Goal: Information Seeking & Learning: Find specific fact

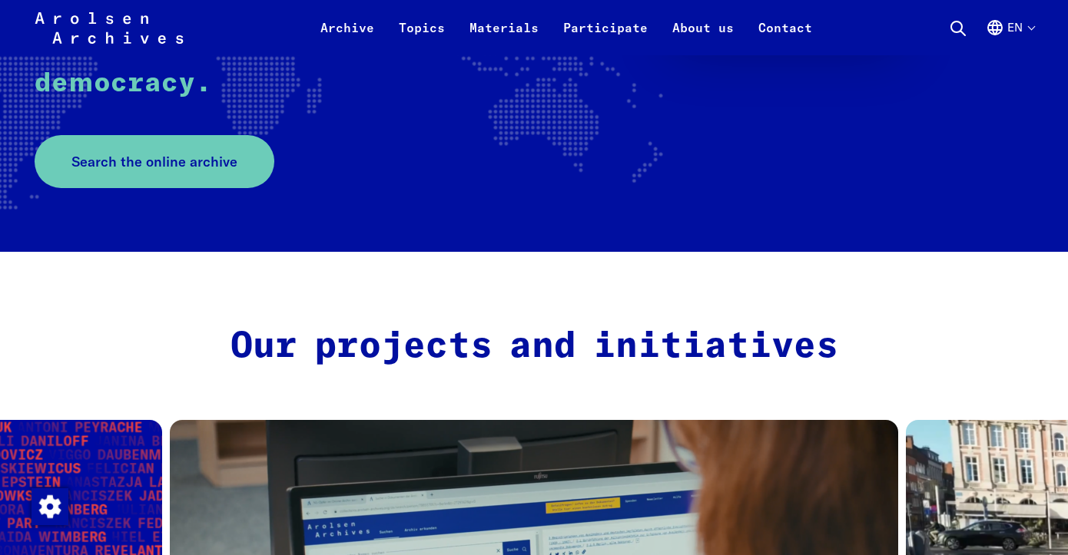
scroll to position [410, 0]
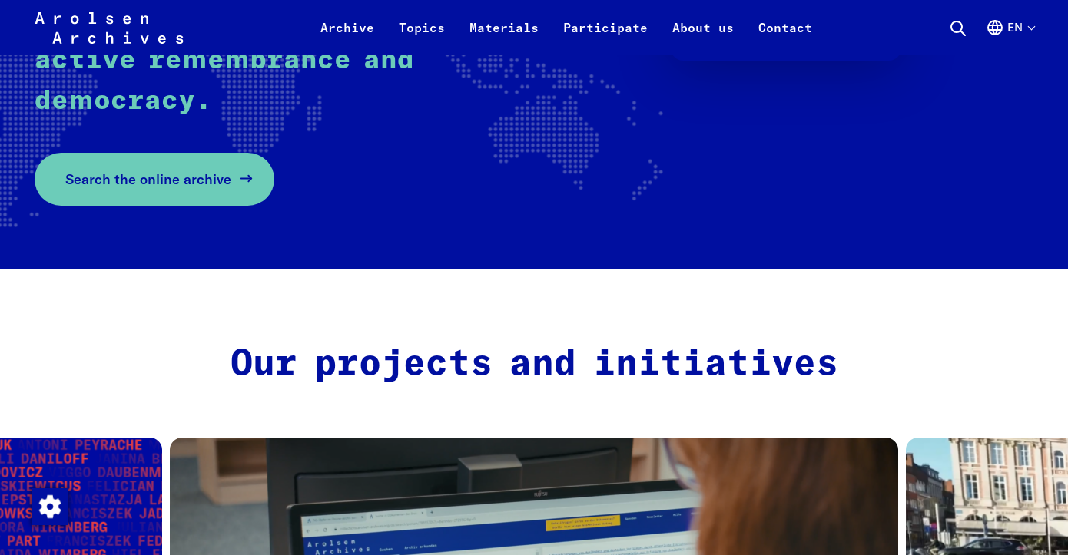
click at [208, 173] on span "Search the online archive" at bounding box center [148, 179] width 166 height 21
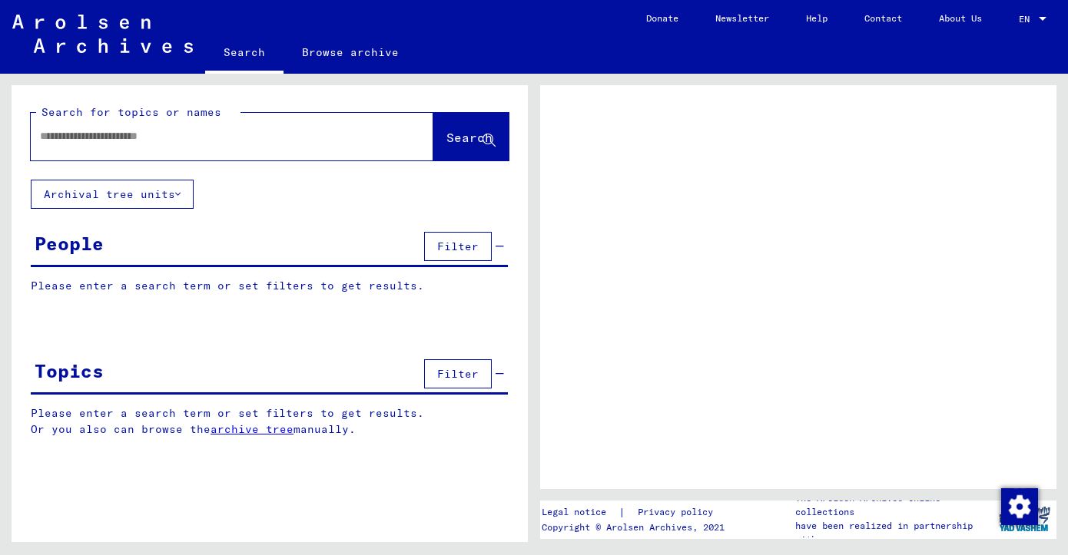
click at [133, 146] on div at bounding box center [214, 136] width 366 height 35
click at [133, 139] on input "text" at bounding box center [218, 136] width 356 height 16
type input "**********"
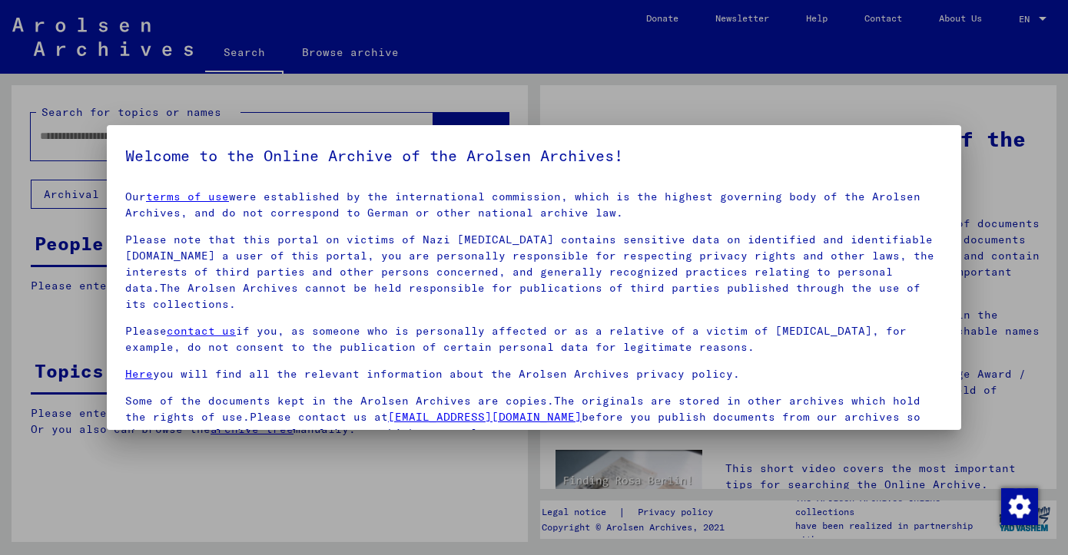
scroll to position [132, 0]
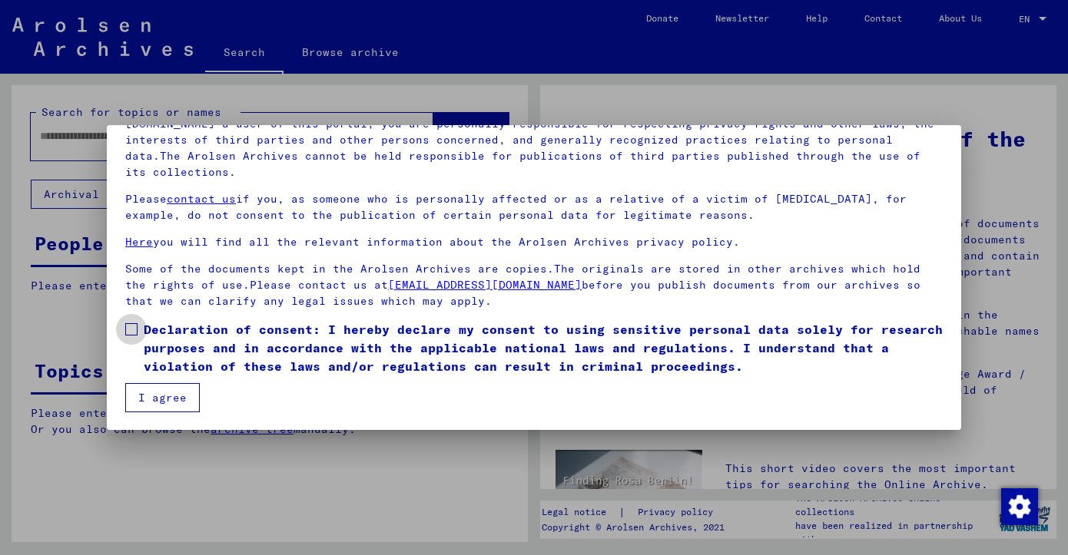
click at [137, 335] on span at bounding box center [131, 329] width 12 height 12
click at [153, 390] on button "I agree" at bounding box center [162, 397] width 75 height 29
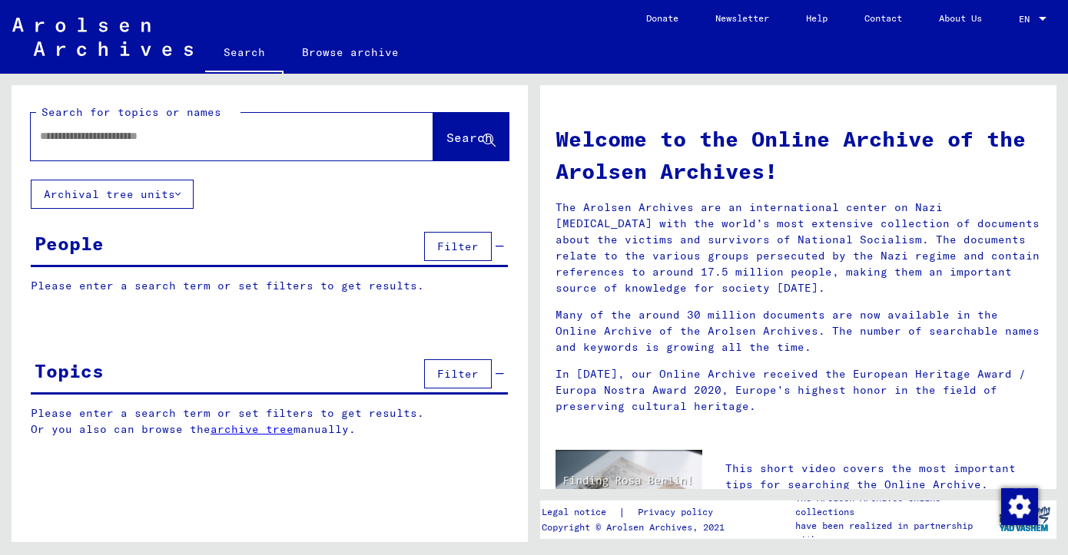
click at [88, 126] on div at bounding box center [209, 136] width 356 height 35
click at [86, 137] on input "text" at bounding box center [213, 136] width 347 height 16
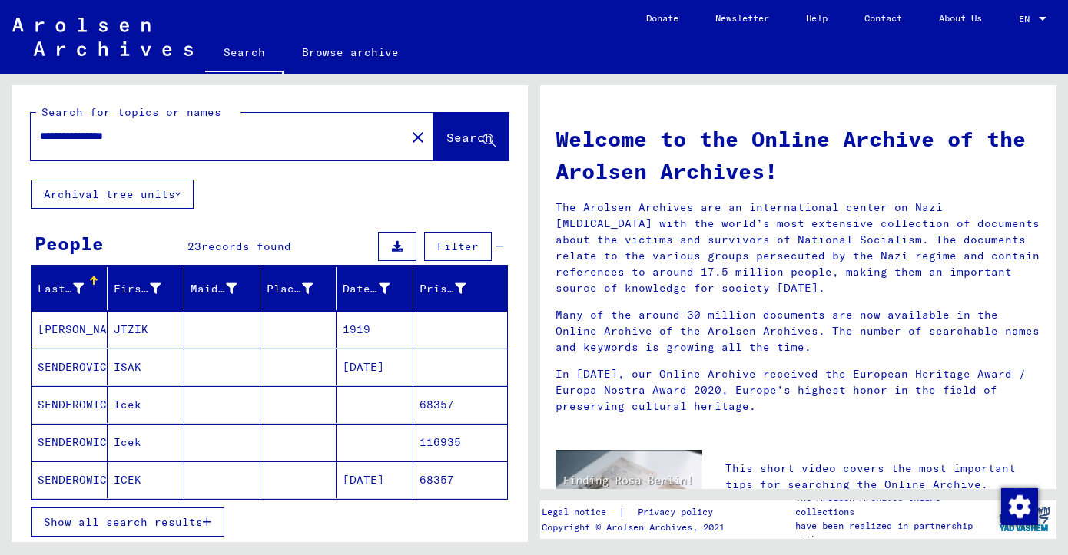
click at [83, 323] on mat-cell "[PERSON_NAME]" at bounding box center [70, 329] width 76 height 37
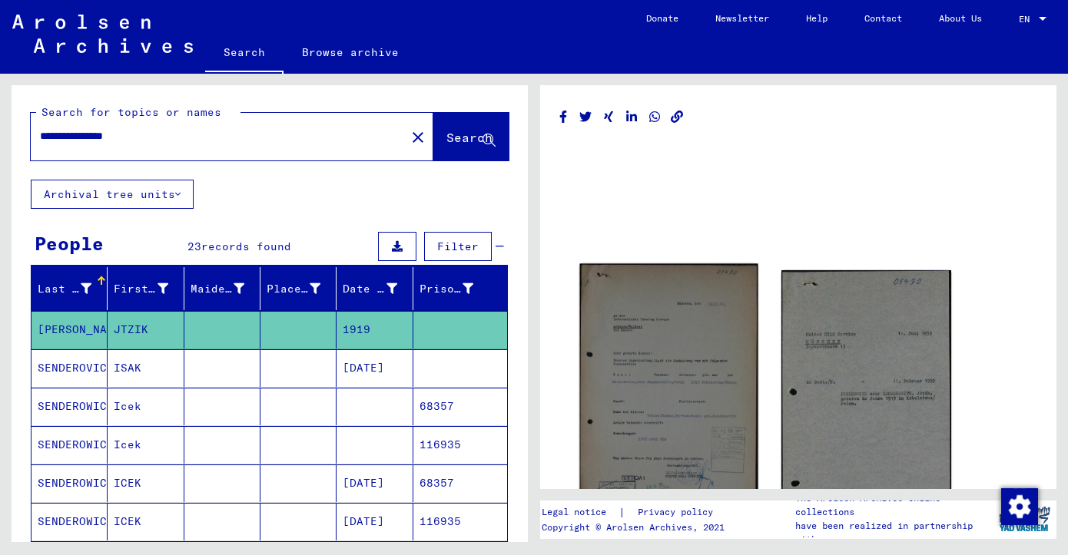
click at [647, 317] on img at bounding box center [668, 389] width 178 height 251
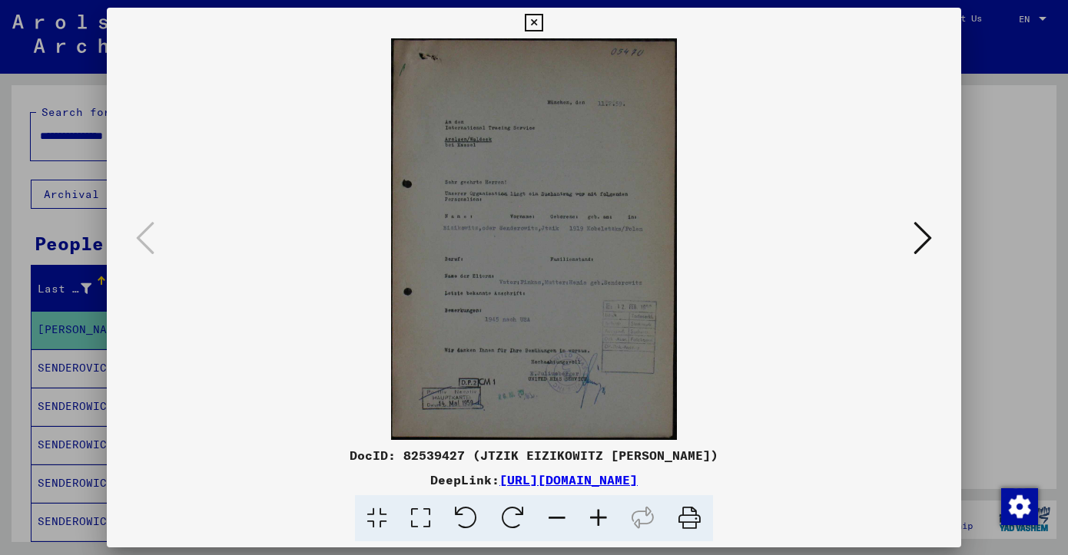
click at [599, 519] on icon at bounding box center [598, 519] width 41 height 47
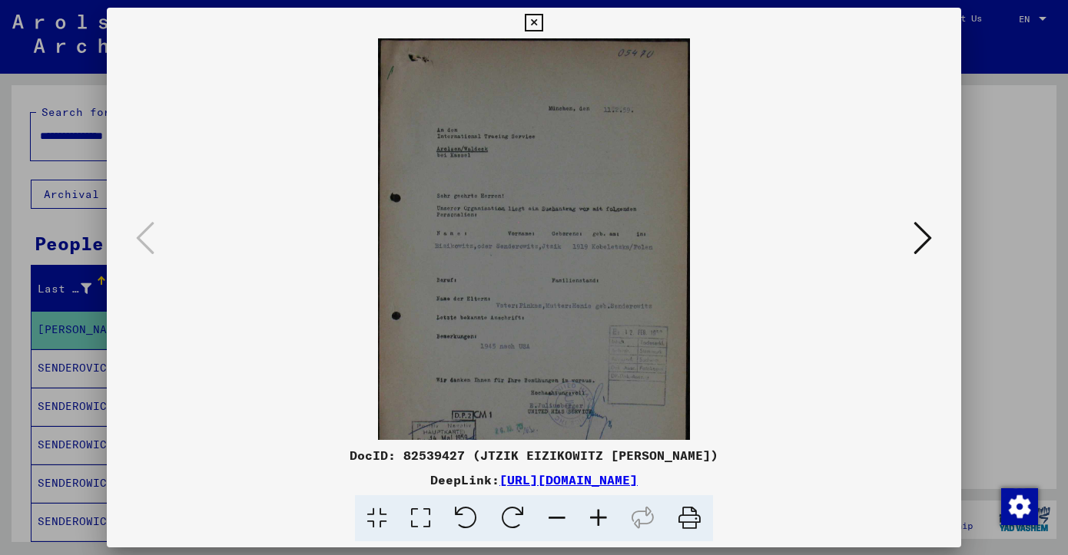
click at [599, 519] on icon at bounding box center [598, 519] width 41 height 47
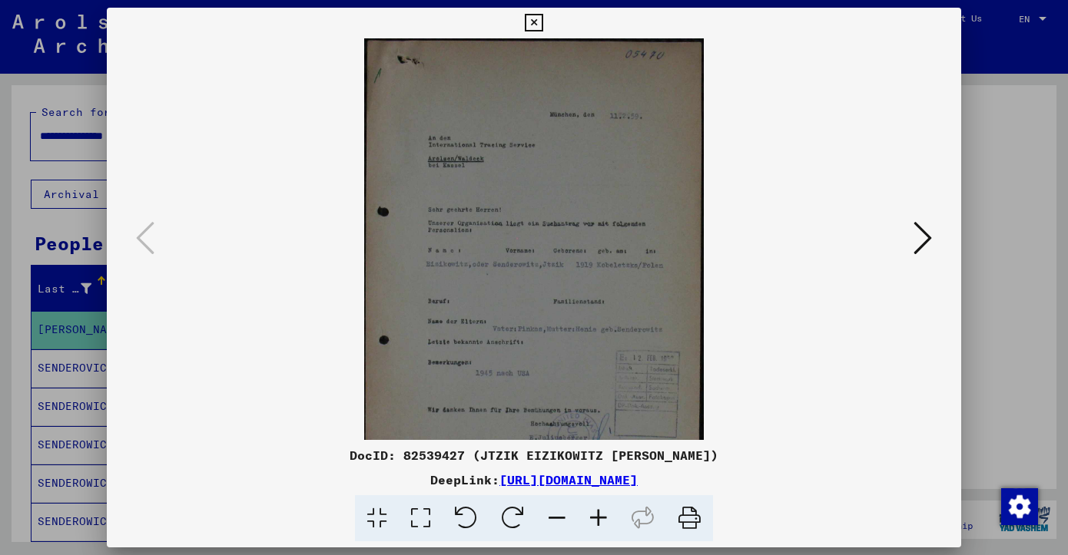
click at [599, 519] on icon at bounding box center [598, 519] width 41 height 47
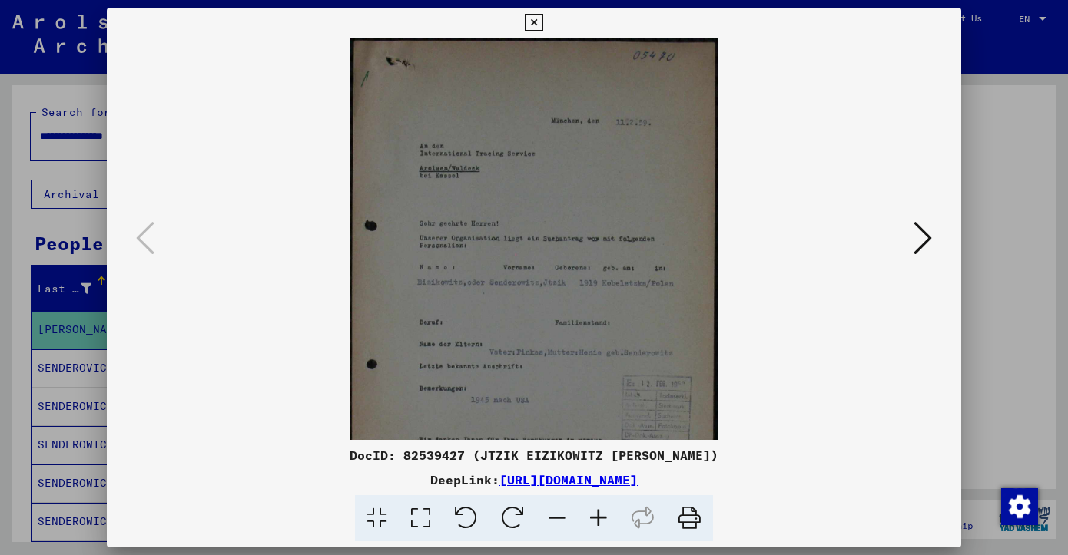
click at [599, 519] on icon at bounding box center [598, 519] width 41 height 47
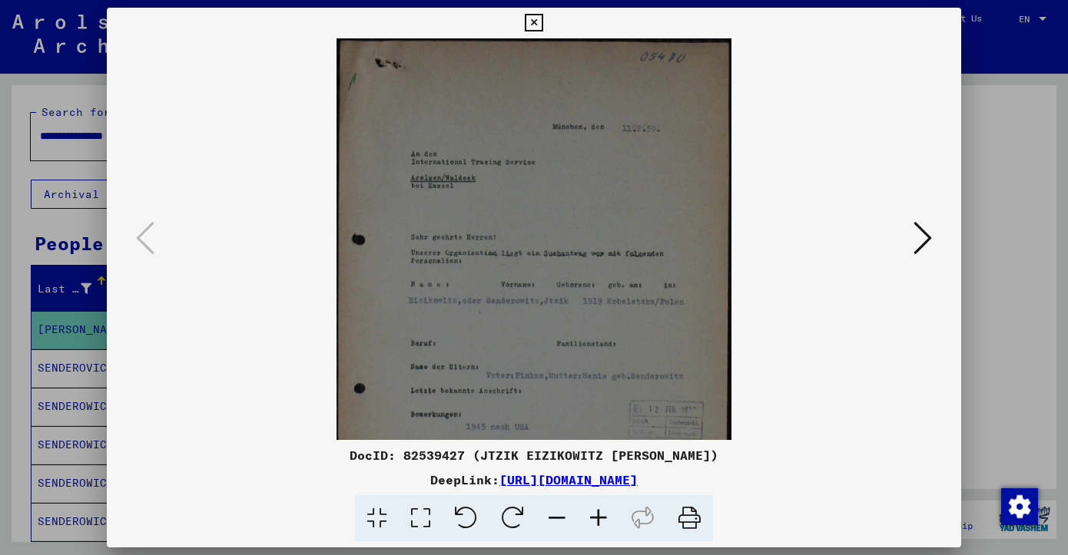
click at [599, 519] on icon at bounding box center [598, 519] width 41 height 47
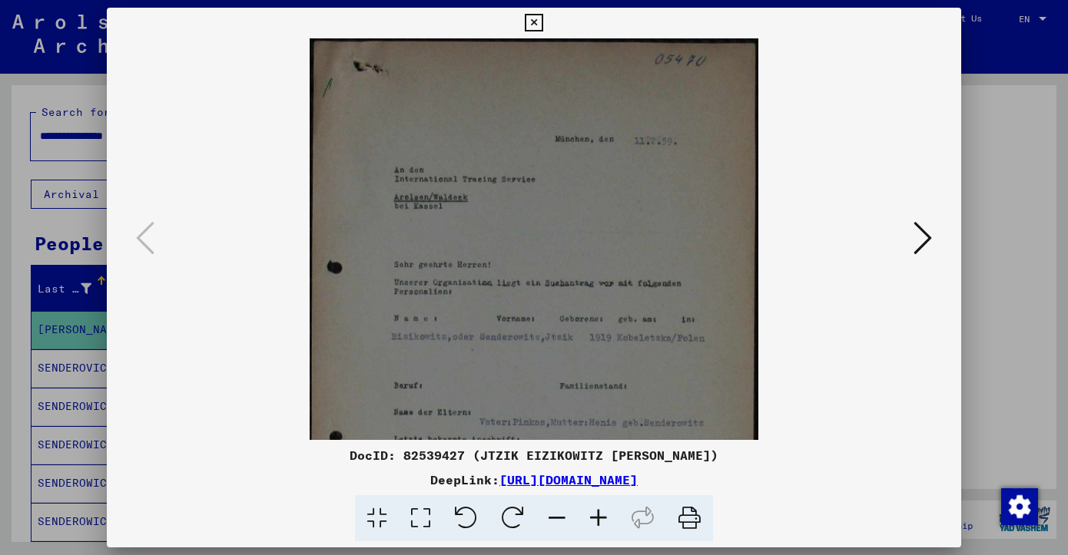
click at [599, 519] on icon at bounding box center [598, 519] width 41 height 47
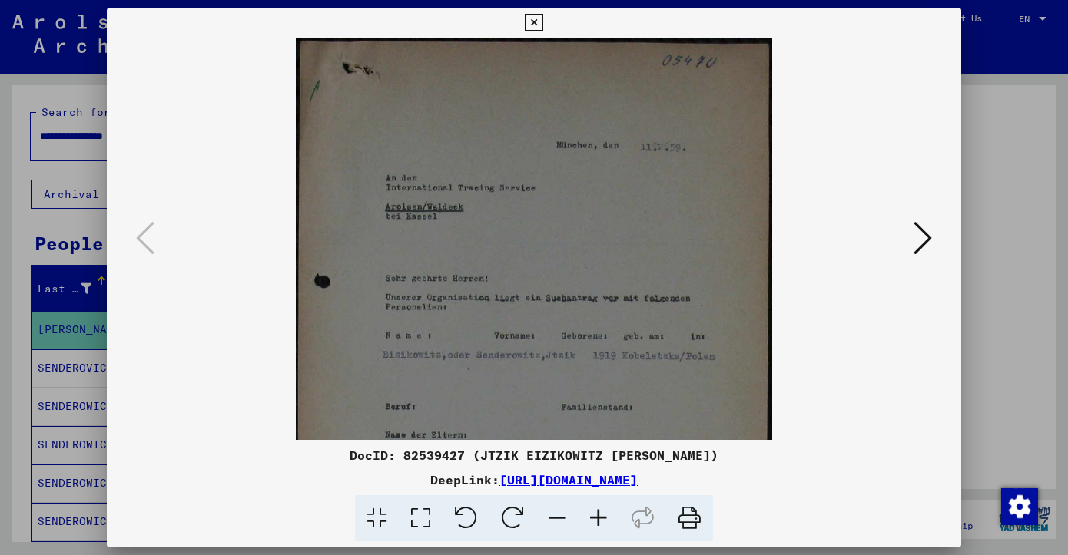
click at [599, 519] on icon at bounding box center [598, 519] width 41 height 47
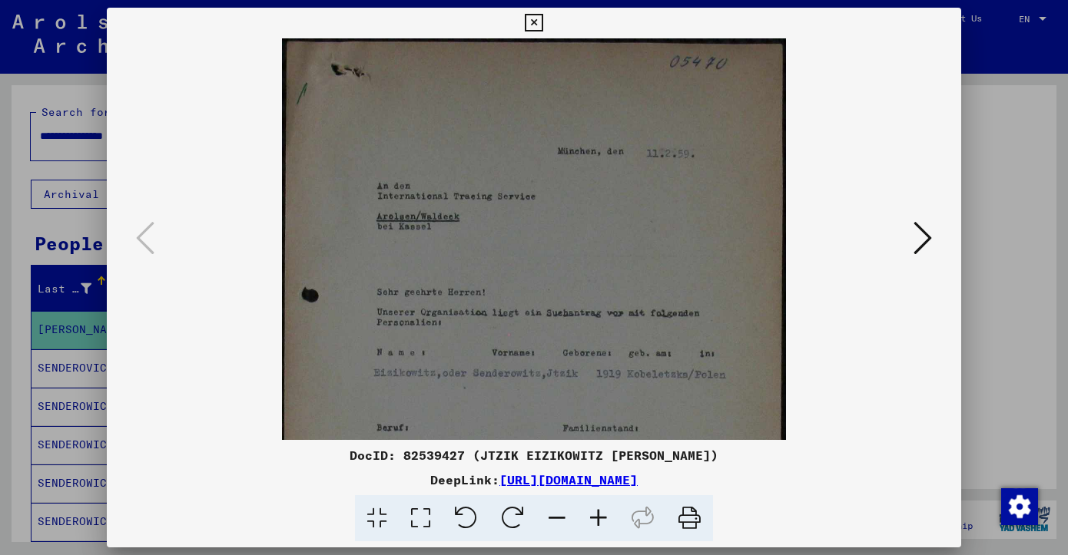
click at [599, 519] on icon at bounding box center [598, 519] width 41 height 47
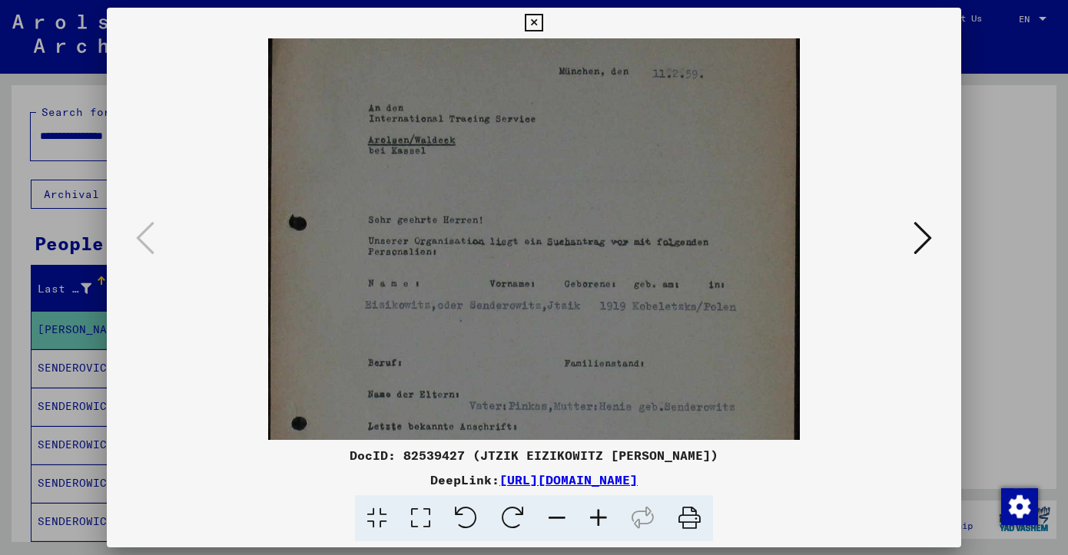
scroll to position [94, 0]
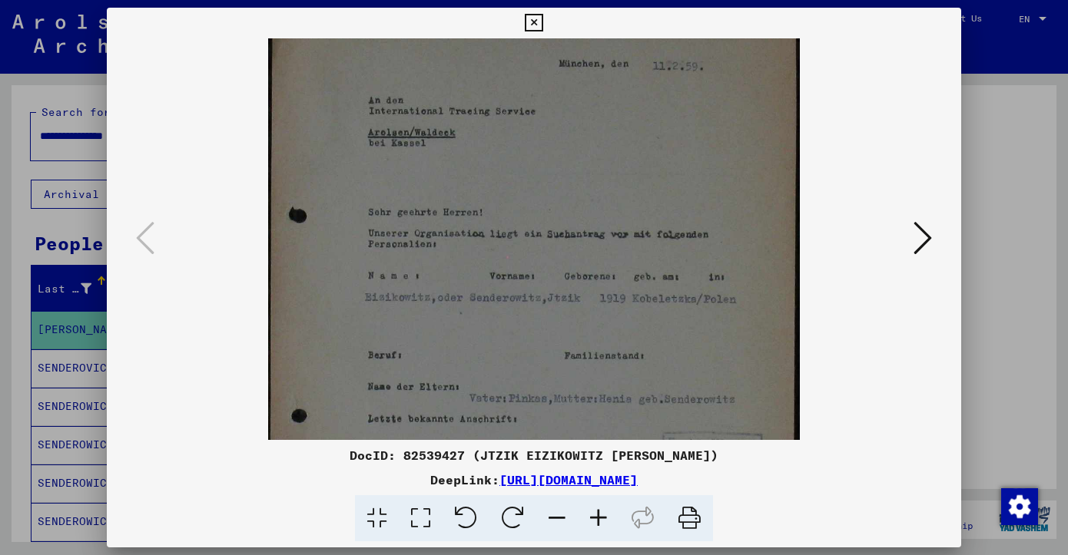
drag, startPoint x: 537, startPoint y: 291, endPoint x: 548, endPoint y: 197, distance: 94.3
click at [548, 197] on img at bounding box center [533, 319] width 531 height 748
click at [532, 20] on icon at bounding box center [534, 23] width 18 height 18
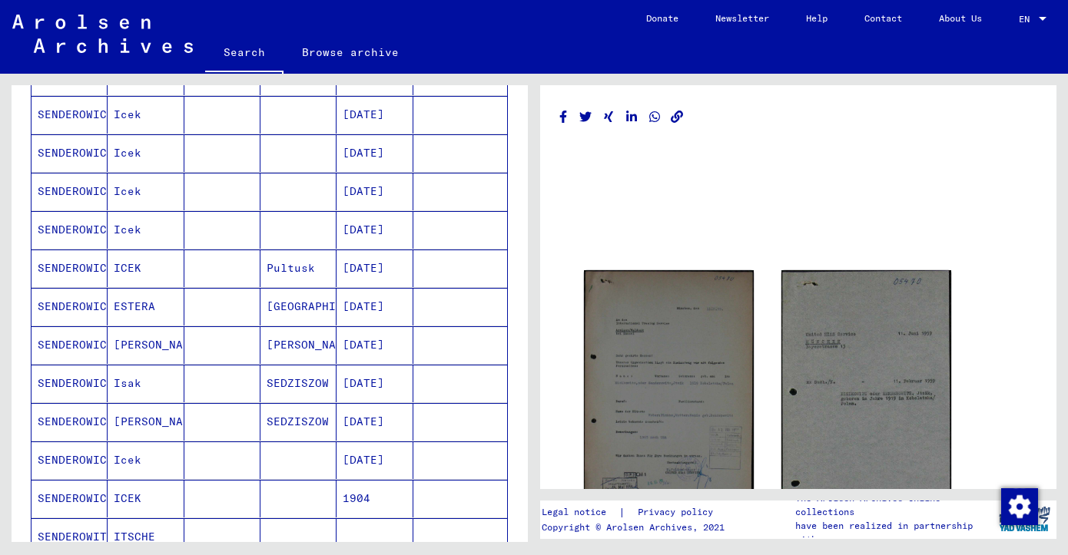
scroll to position [451, 0]
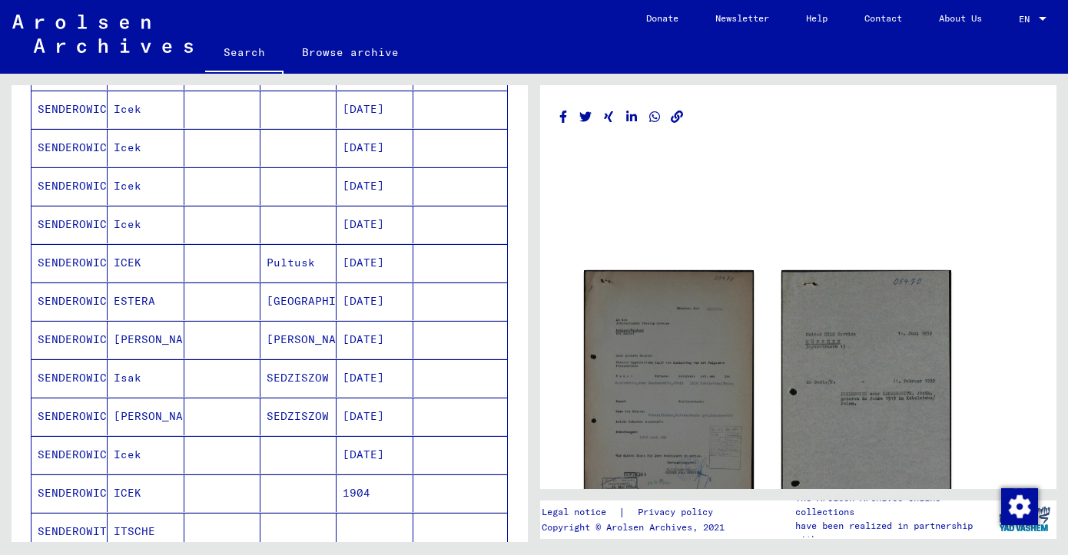
click at [197, 479] on mat-cell at bounding box center [222, 494] width 76 height 38
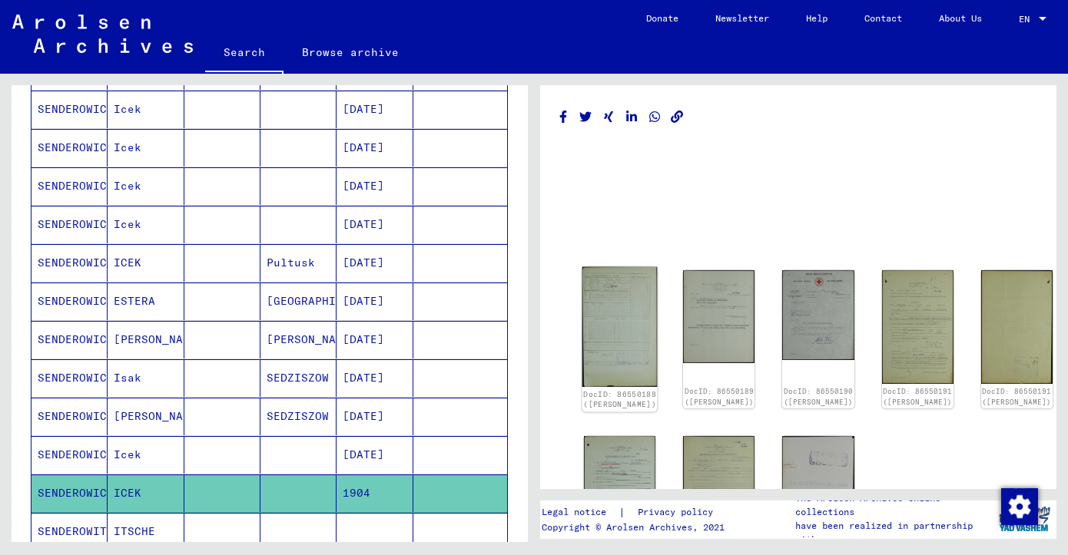
click at [602, 315] on img at bounding box center [619, 327] width 75 height 121
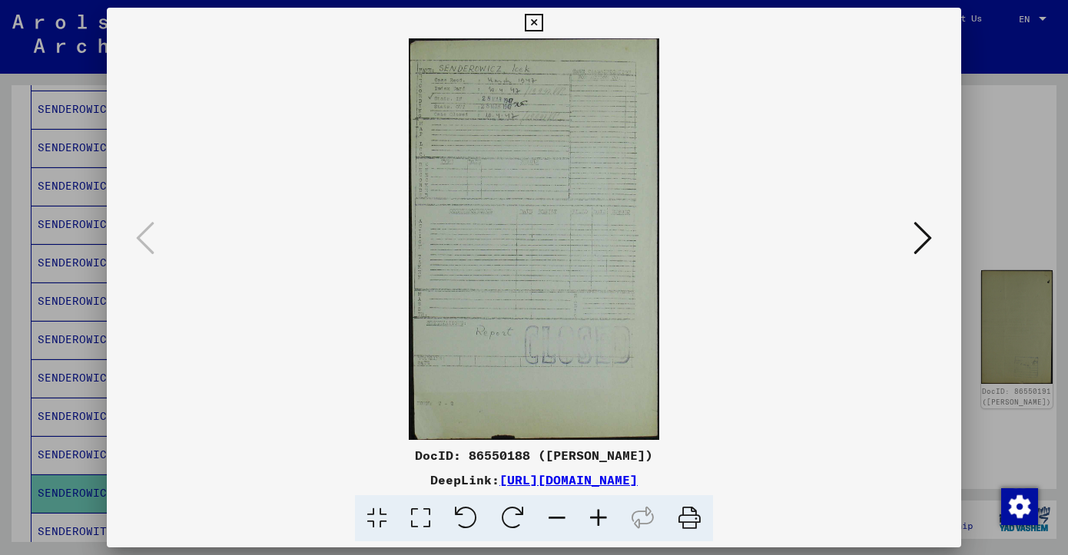
click at [594, 508] on icon at bounding box center [598, 519] width 41 height 47
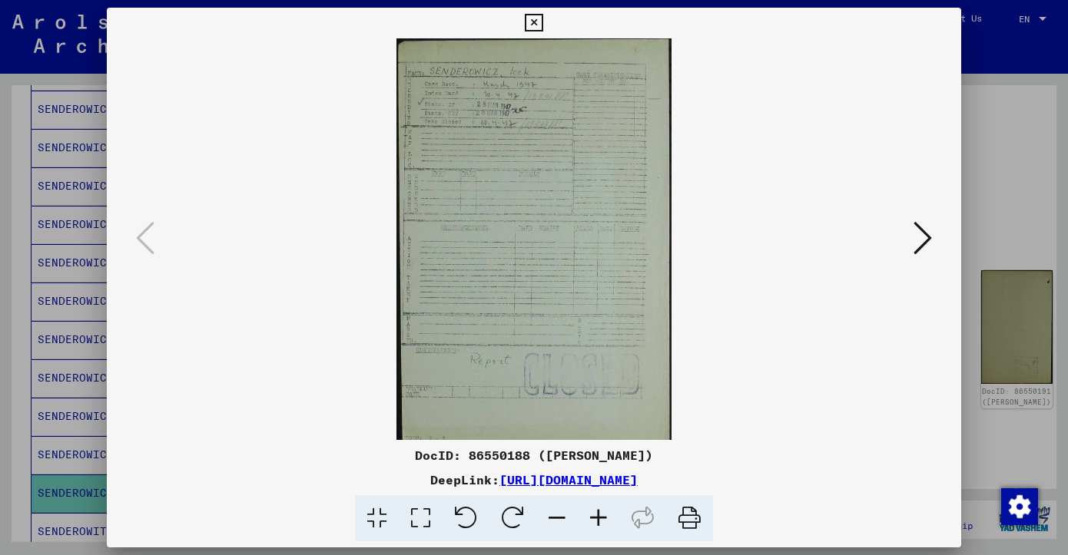
click at [594, 508] on icon at bounding box center [598, 519] width 41 height 47
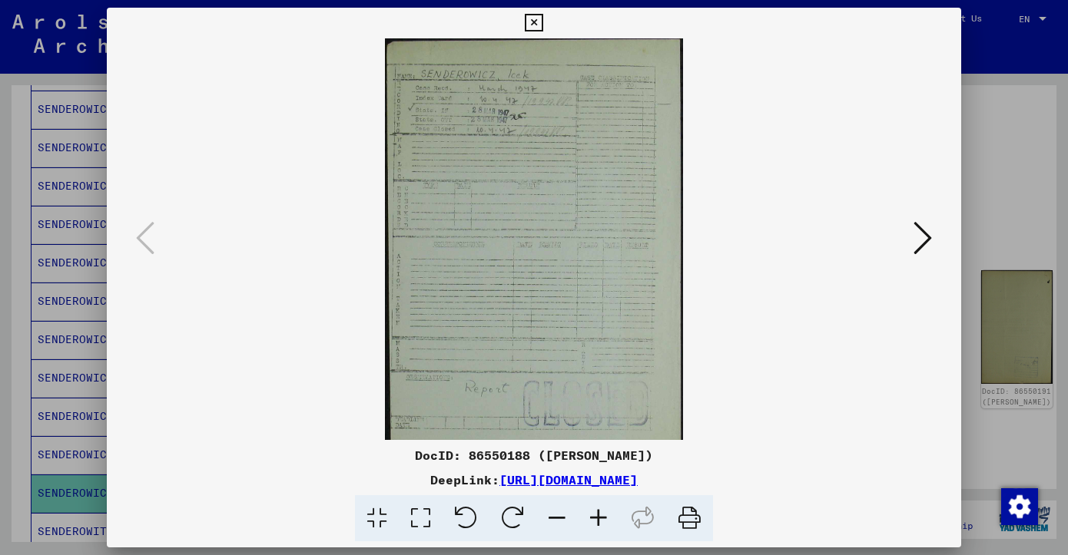
click at [594, 508] on icon at bounding box center [598, 519] width 41 height 47
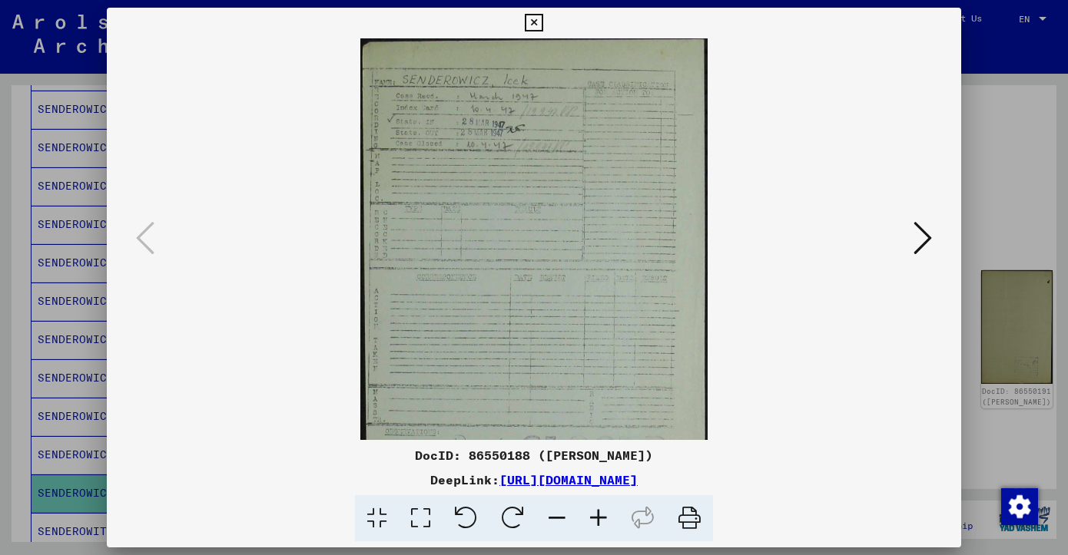
click at [594, 508] on icon at bounding box center [598, 519] width 41 height 47
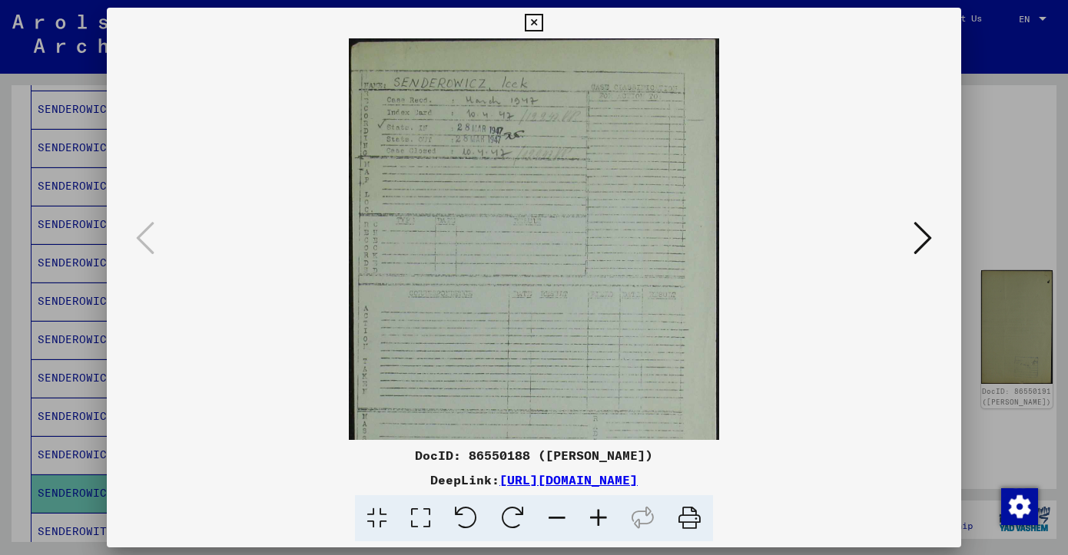
click at [594, 508] on icon at bounding box center [598, 519] width 41 height 47
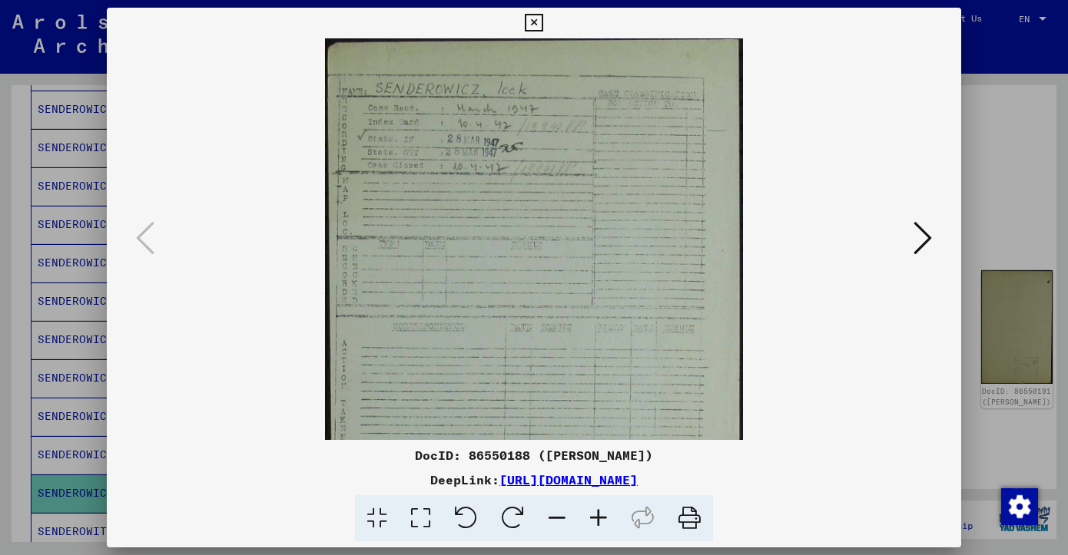
click at [594, 508] on icon at bounding box center [598, 519] width 41 height 47
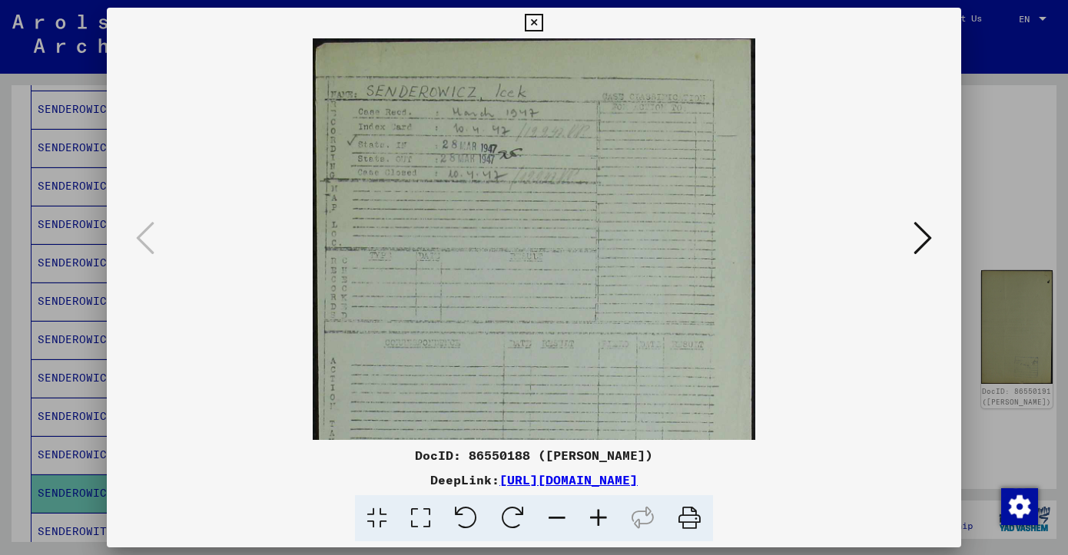
click at [594, 508] on icon at bounding box center [598, 519] width 41 height 47
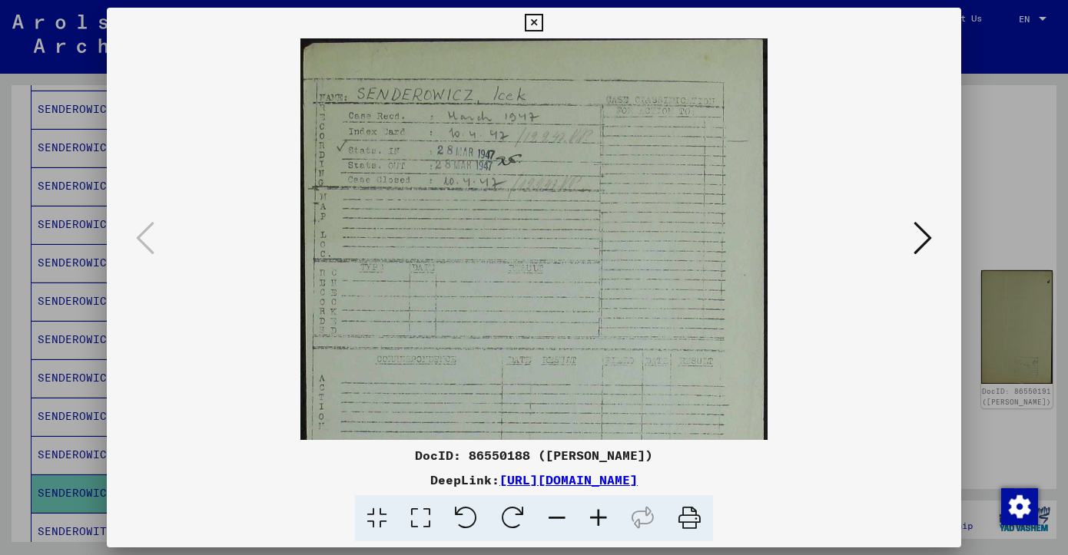
click at [594, 508] on icon at bounding box center [598, 519] width 41 height 47
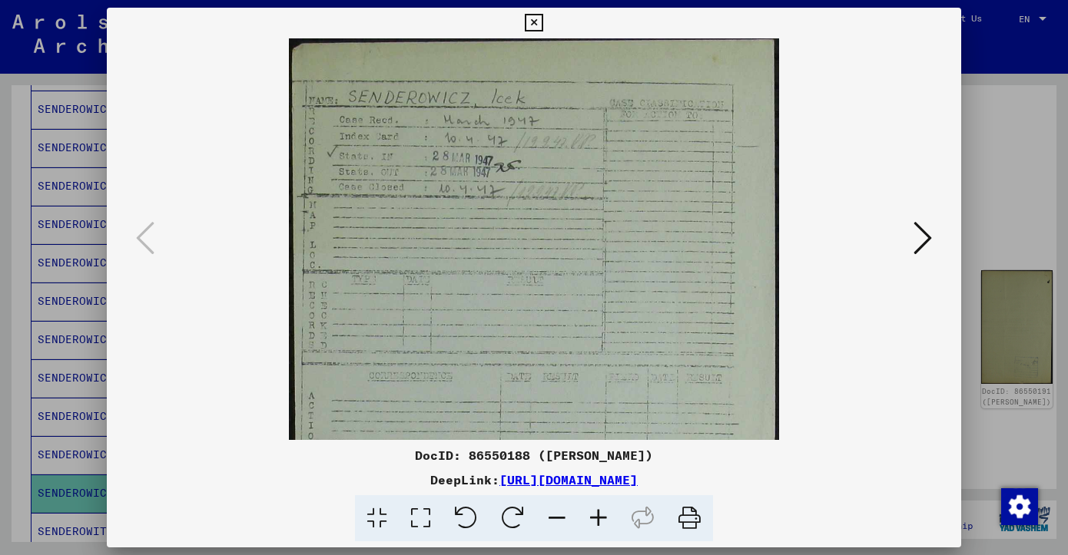
click at [594, 508] on icon at bounding box center [598, 519] width 41 height 47
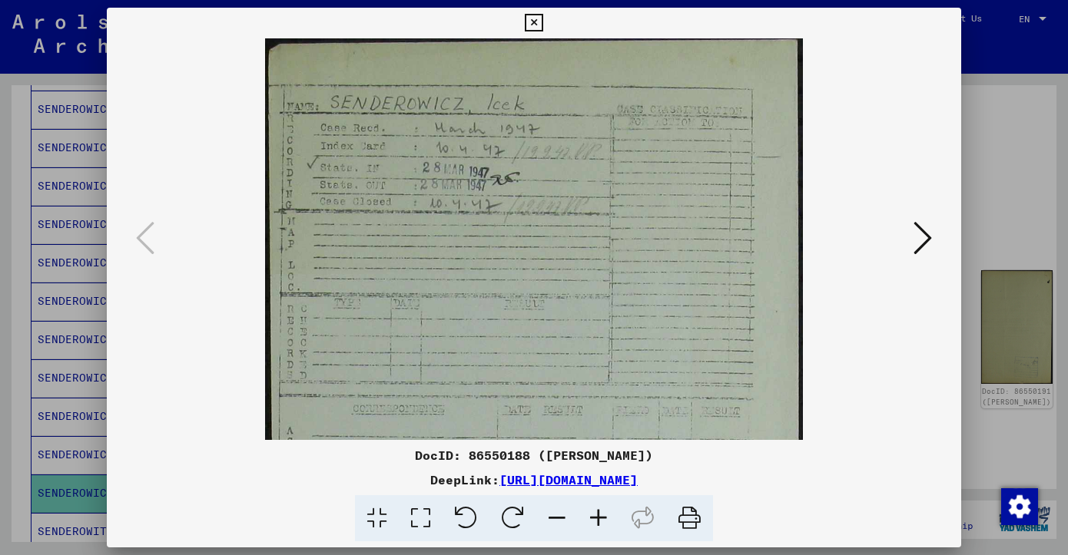
click at [594, 508] on icon at bounding box center [598, 519] width 41 height 47
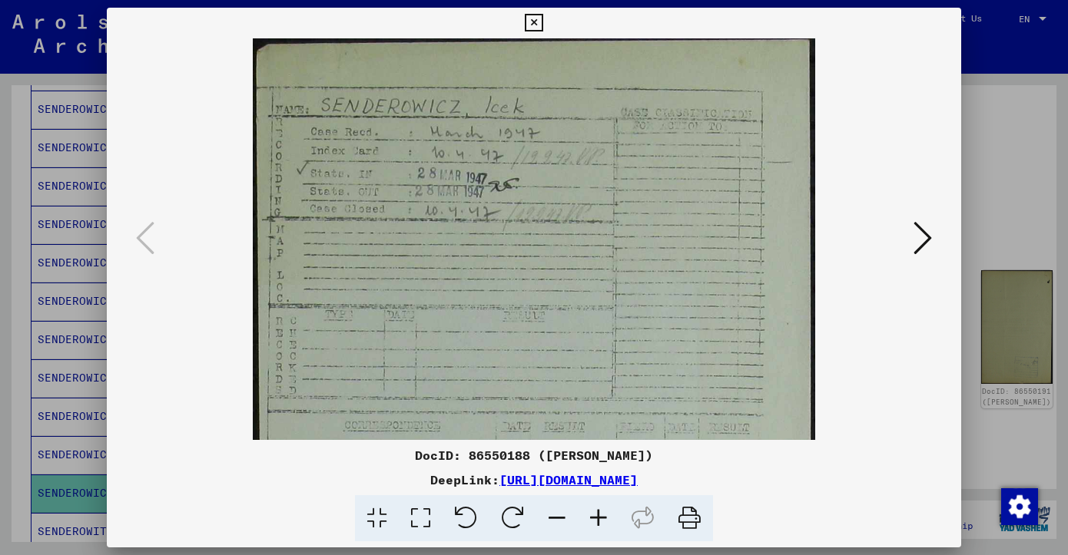
click at [594, 508] on icon at bounding box center [598, 519] width 41 height 47
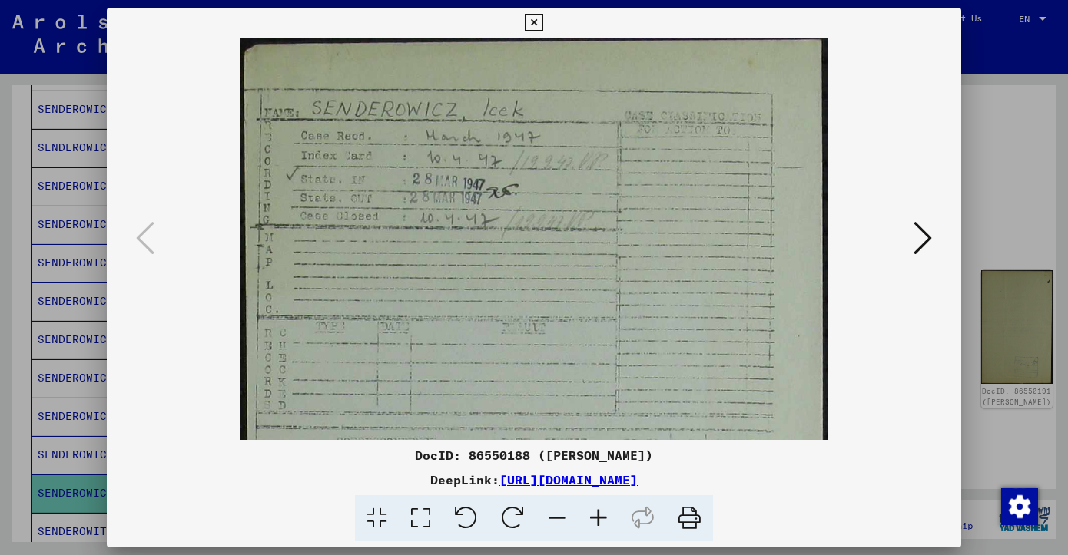
click at [917, 239] on icon at bounding box center [923, 238] width 18 height 37
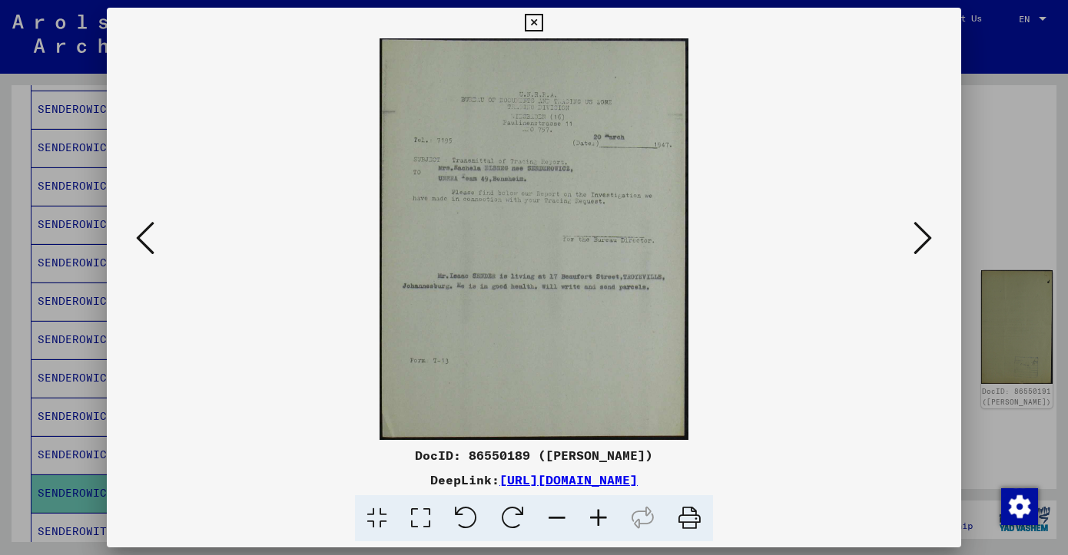
click at [917, 239] on icon at bounding box center [923, 238] width 18 height 37
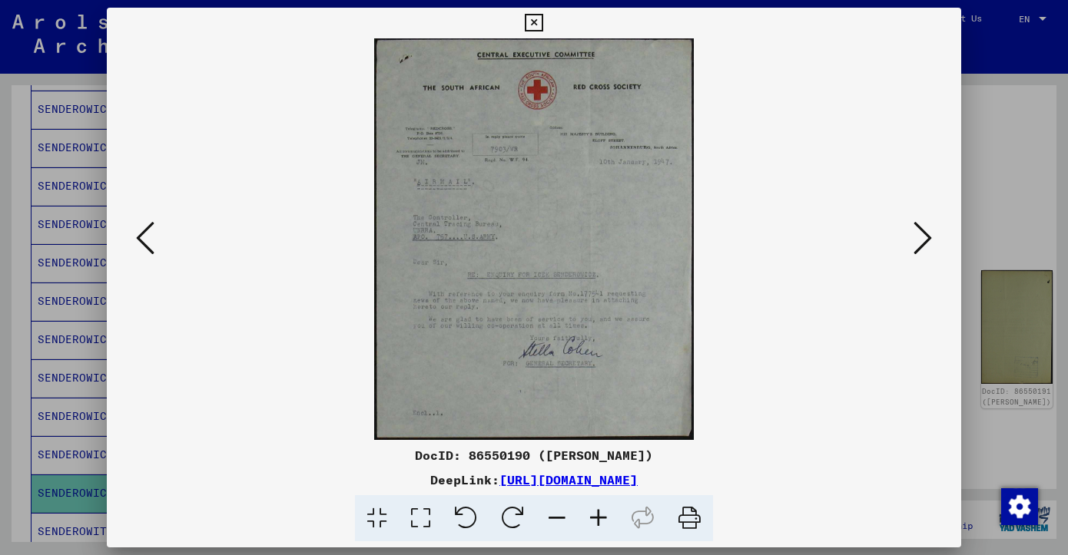
click at [917, 239] on icon at bounding box center [923, 238] width 18 height 37
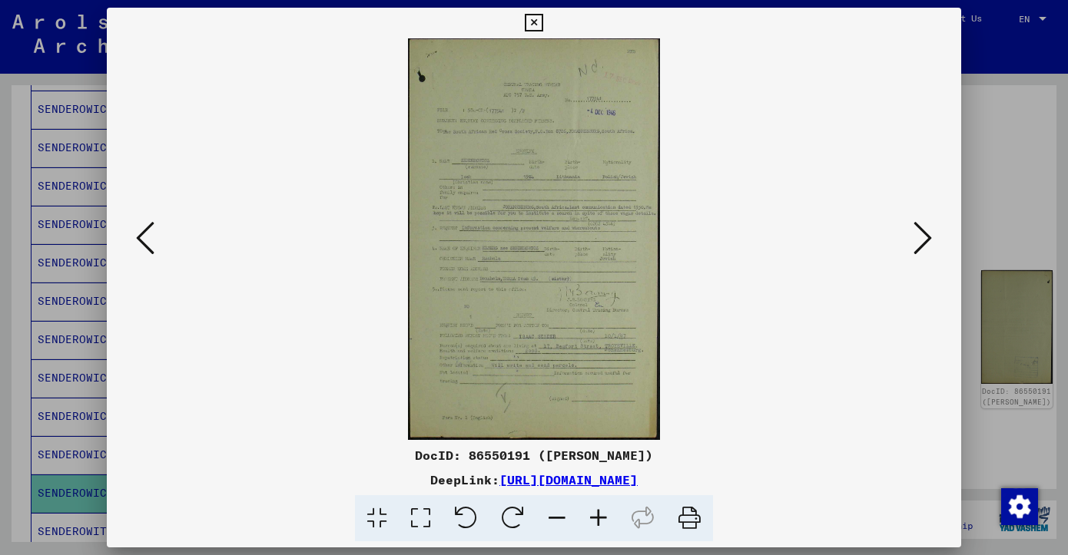
click at [597, 519] on icon at bounding box center [598, 519] width 41 height 47
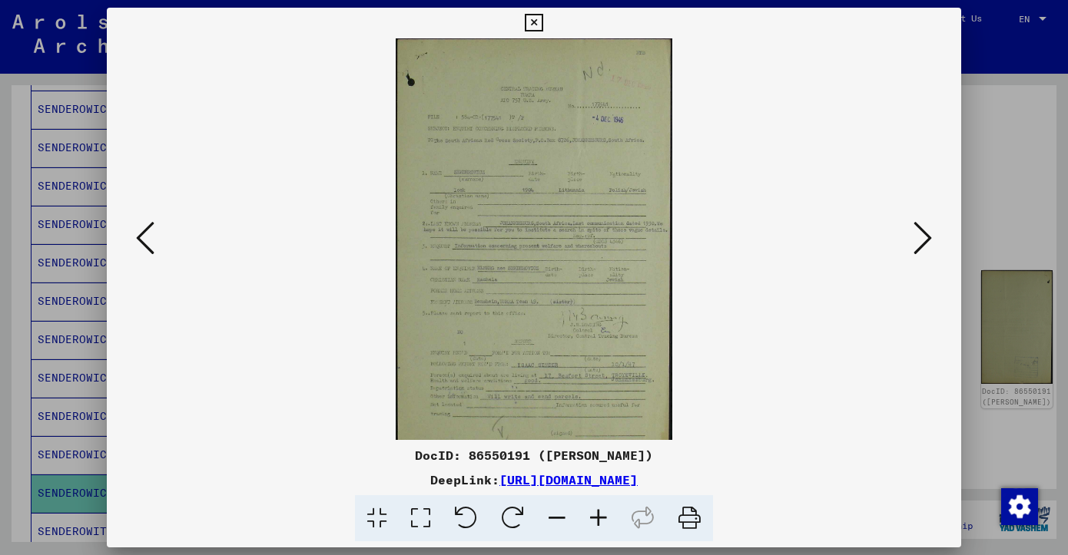
click at [597, 519] on icon at bounding box center [598, 519] width 41 height 47
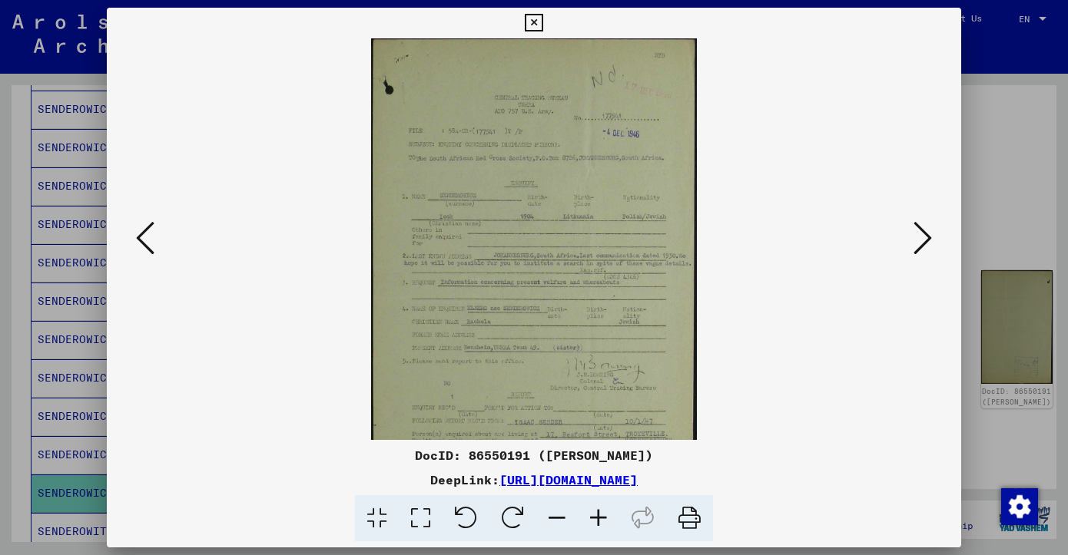
click at [597, 519] on icon at bounding box center [598, 519] width 41 height 47
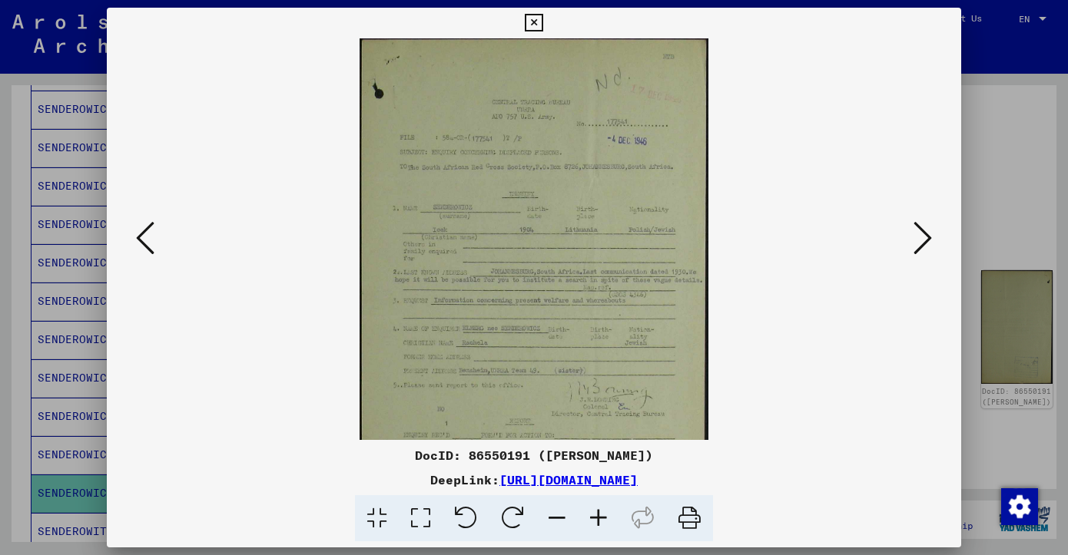
click at [597, 519] on icon at bounding box center [598, 519] width 41 height 47
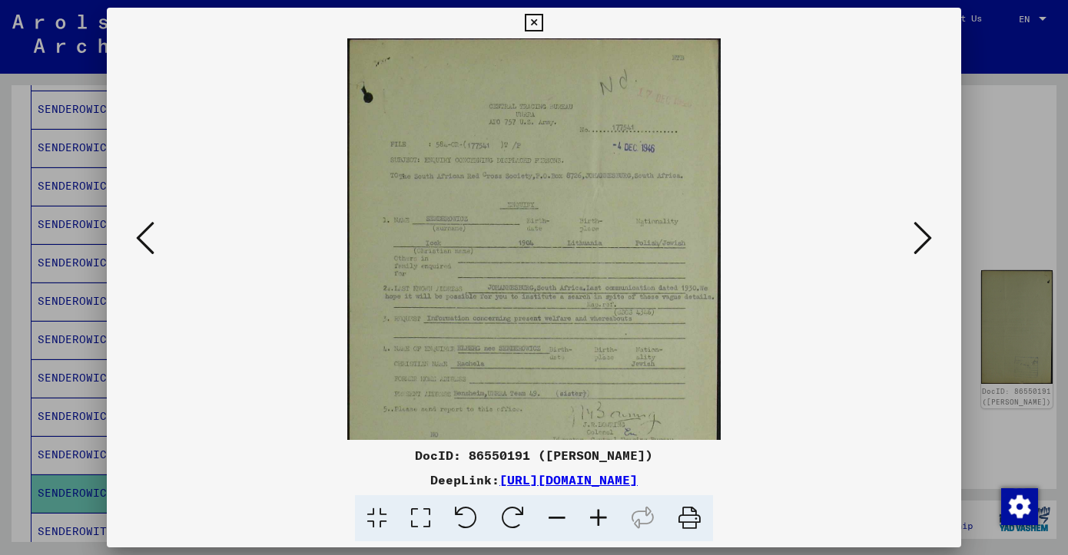
click at [597, 519] on icon at bounding box center [598, 519] width 41 height 47
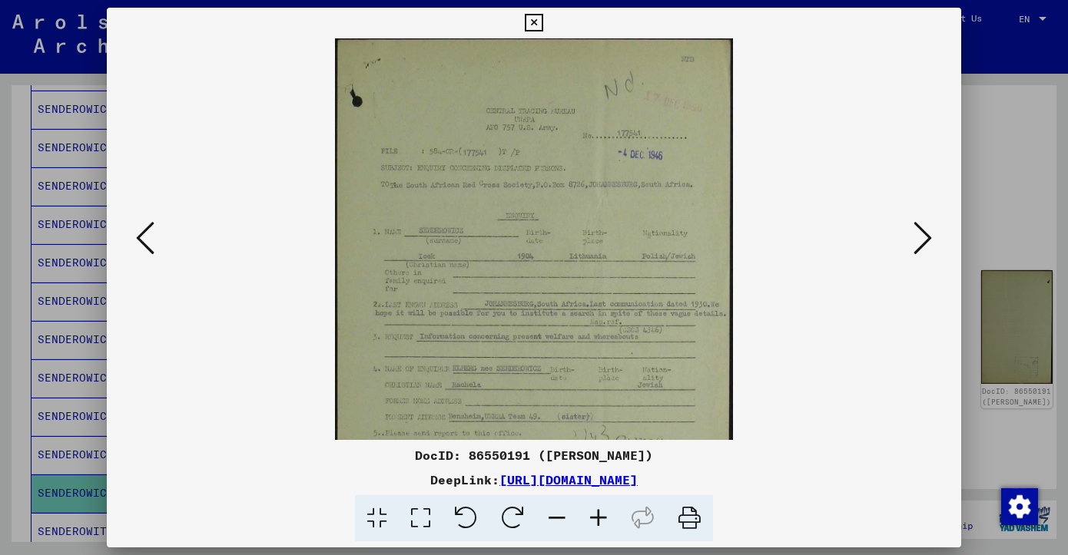
click at [597, 519] on icon at bounding box center [598, 519] width 41 height 47
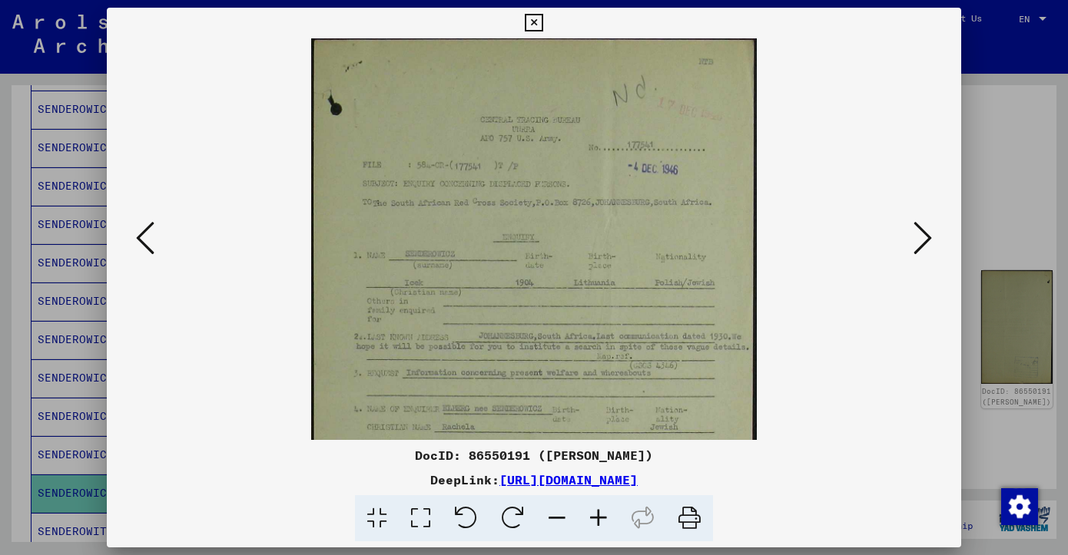
click at [597, 519] on icon at bounding box center [598, 519] width 41 height 47
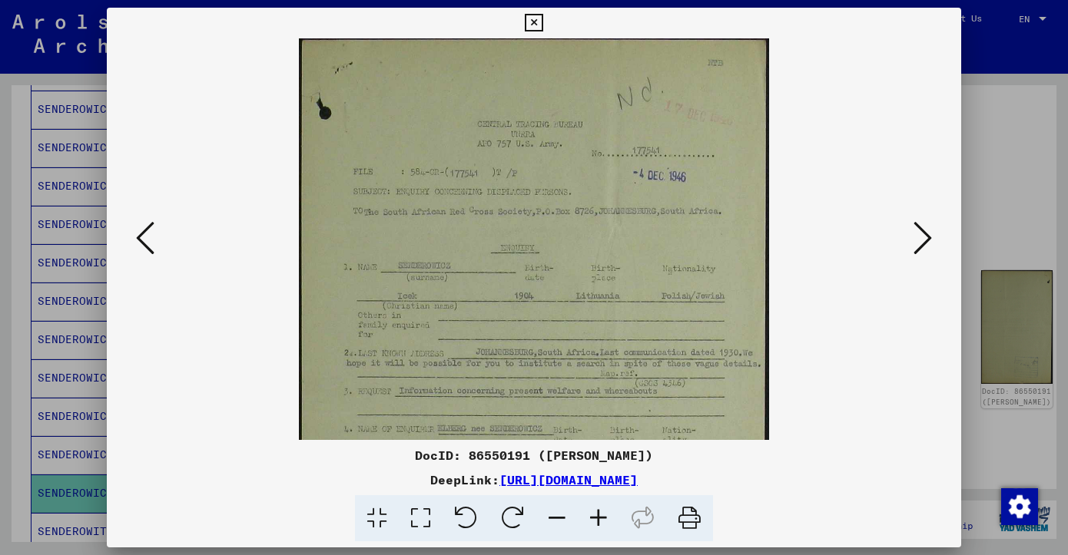
click at [597, 519] on icon at bounding box center [598, 519] width 41 height 47
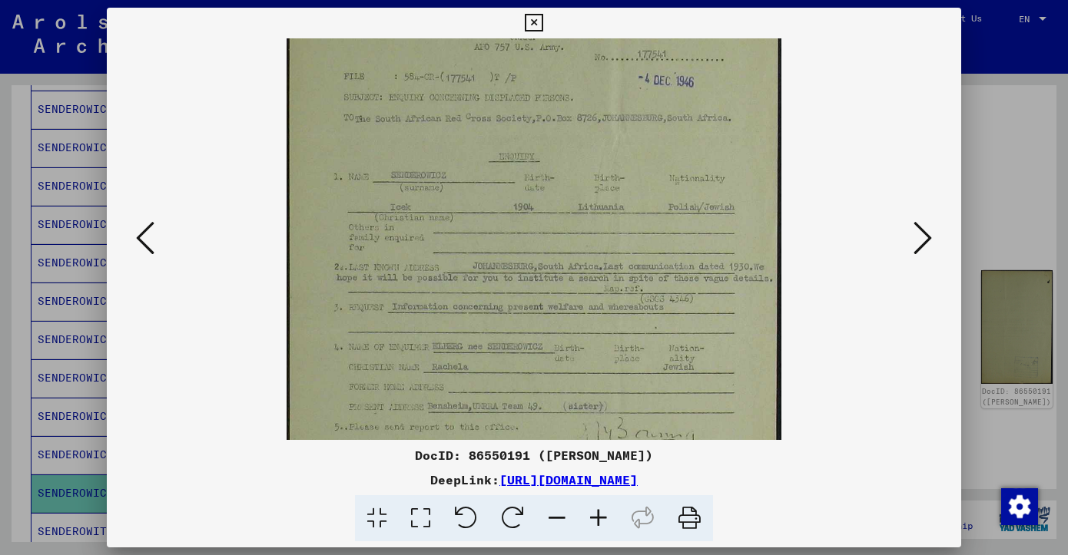
scroll to position [101, 0]
drag, startPoint x: 579, startPoint y: 336, endPoint x: 582, endPoint y: 234, distance: 101.5
click at [582, 234] on img at bounding box center [534, 330] width 494 height 786
click at [534, 19] on icon at bounding box center [534, 23] width 18 height 18
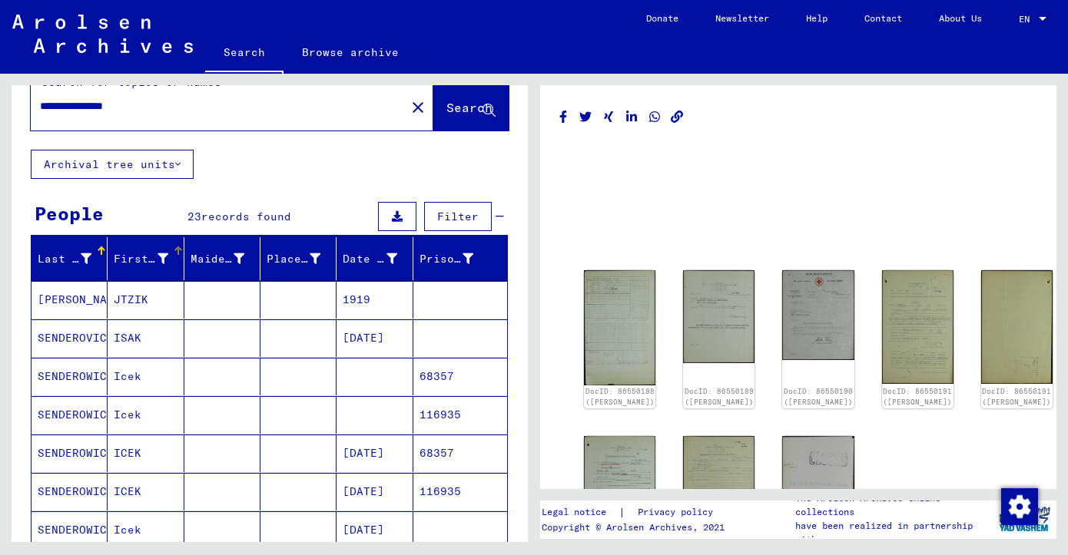
scroll to position [0, 0]
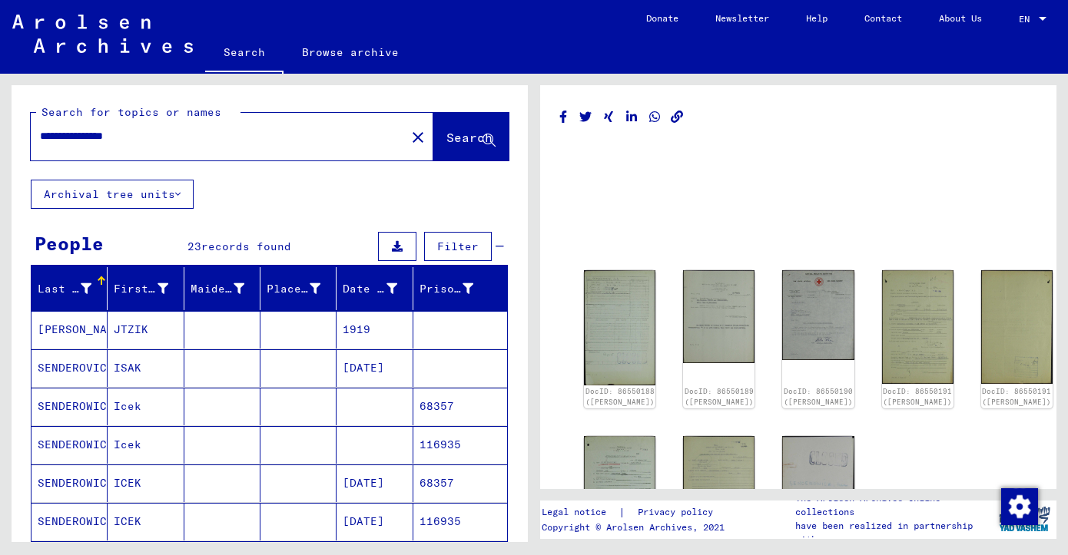
click at [136, 138] on input "**********" at bounding box center [218, 136] width 356 height 16
type input "**********"
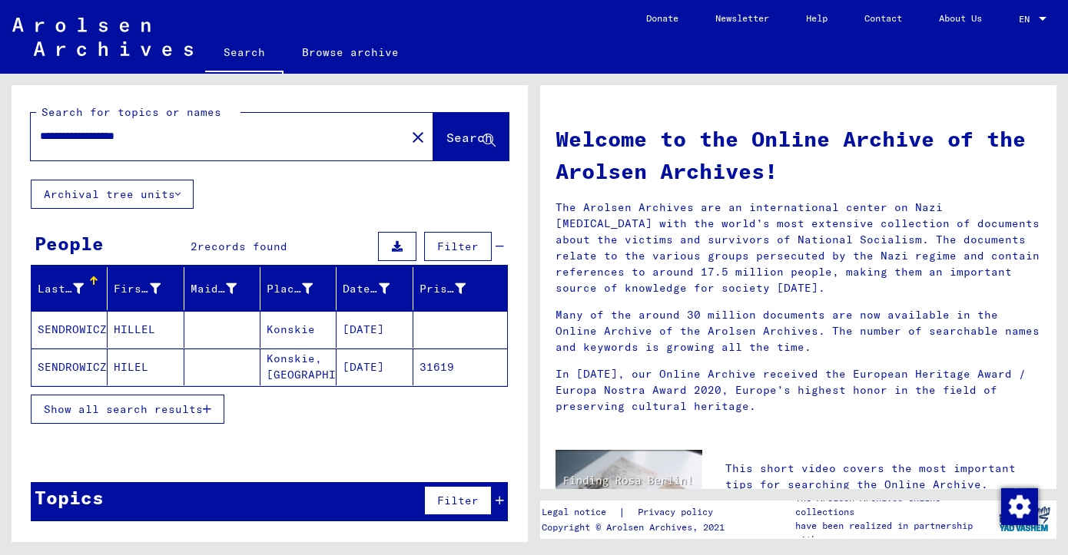
click at [501, 504] on icon at bounding box center [500, 501] width 8 height 11
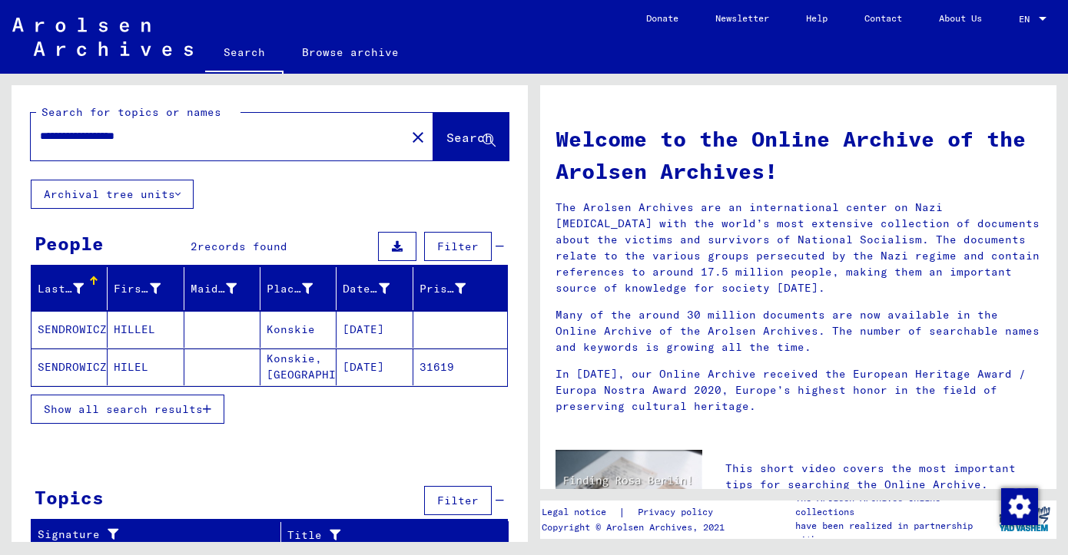
scroll to position [8, 0]
